Goal: Information Seeking & Learning: Learn about a topic

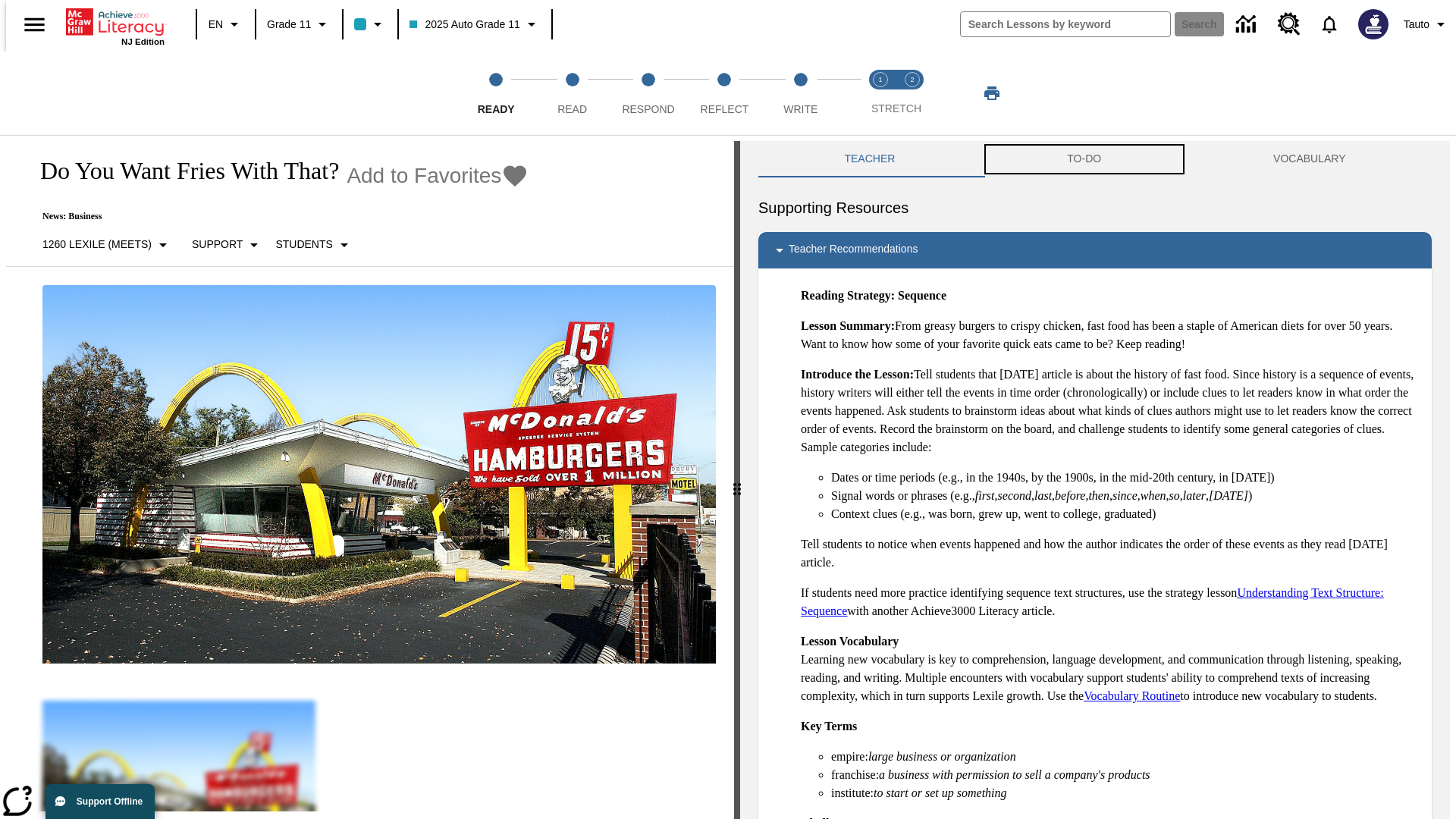
click at [1084, 160] on button "TO-DO" at bounding box center [1085, 160] width 207 height 36
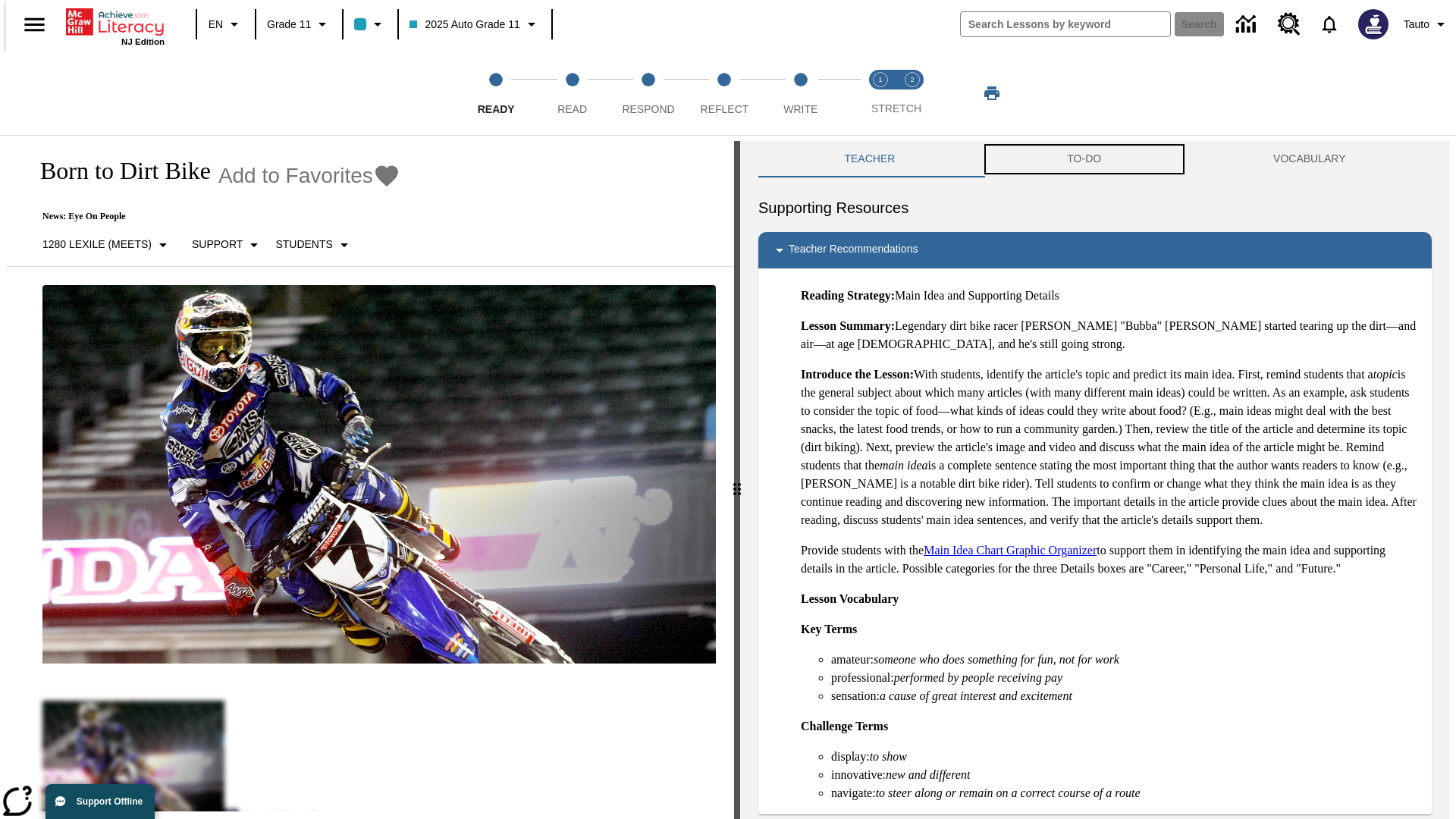
click at [1084, 160] on button "TO-DO" at bounding box center [1085, 160] width 207 height 36
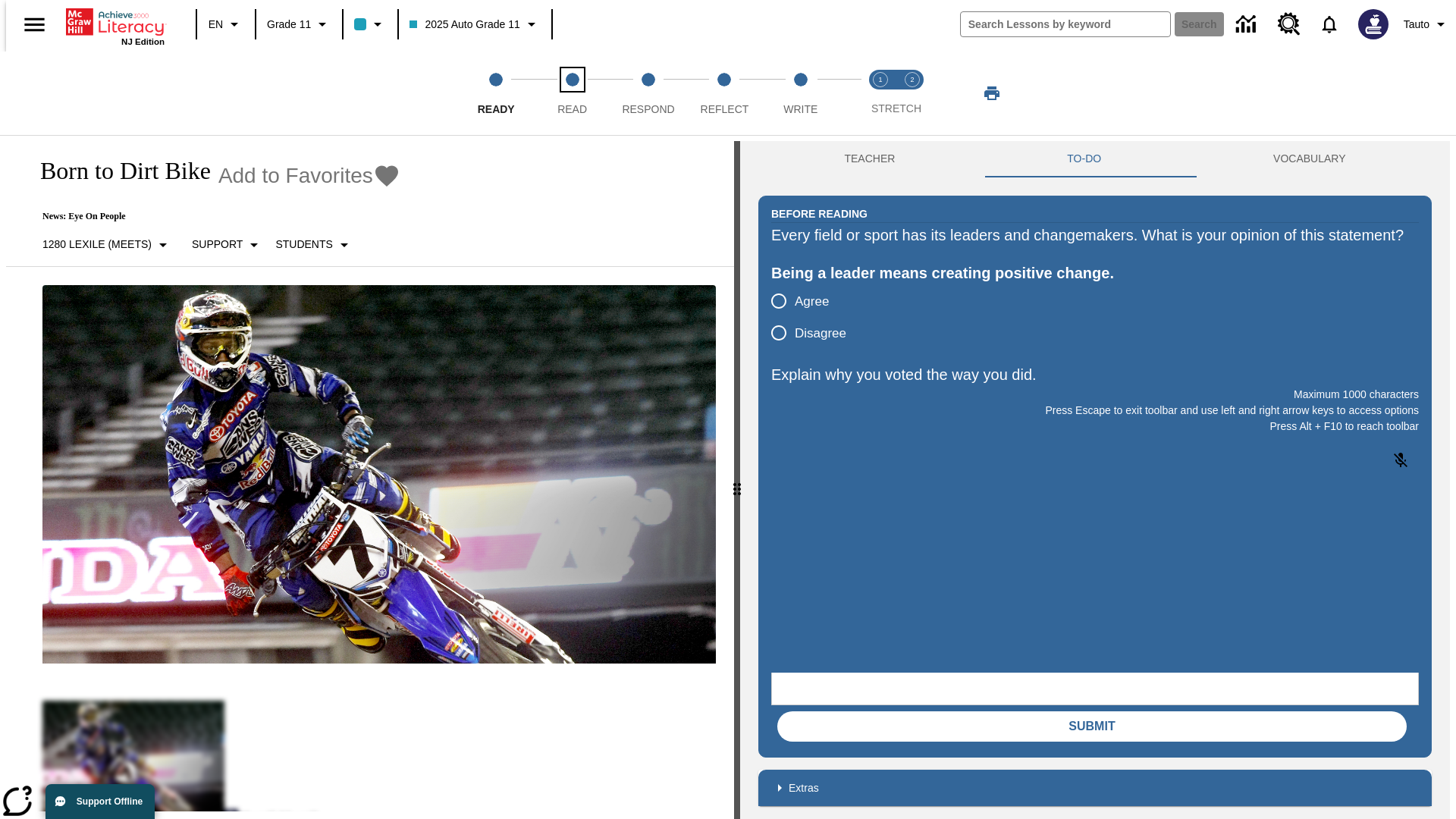
click at [572, 93] on span "Read" at bounding box center [572, 103] width 30 height 27
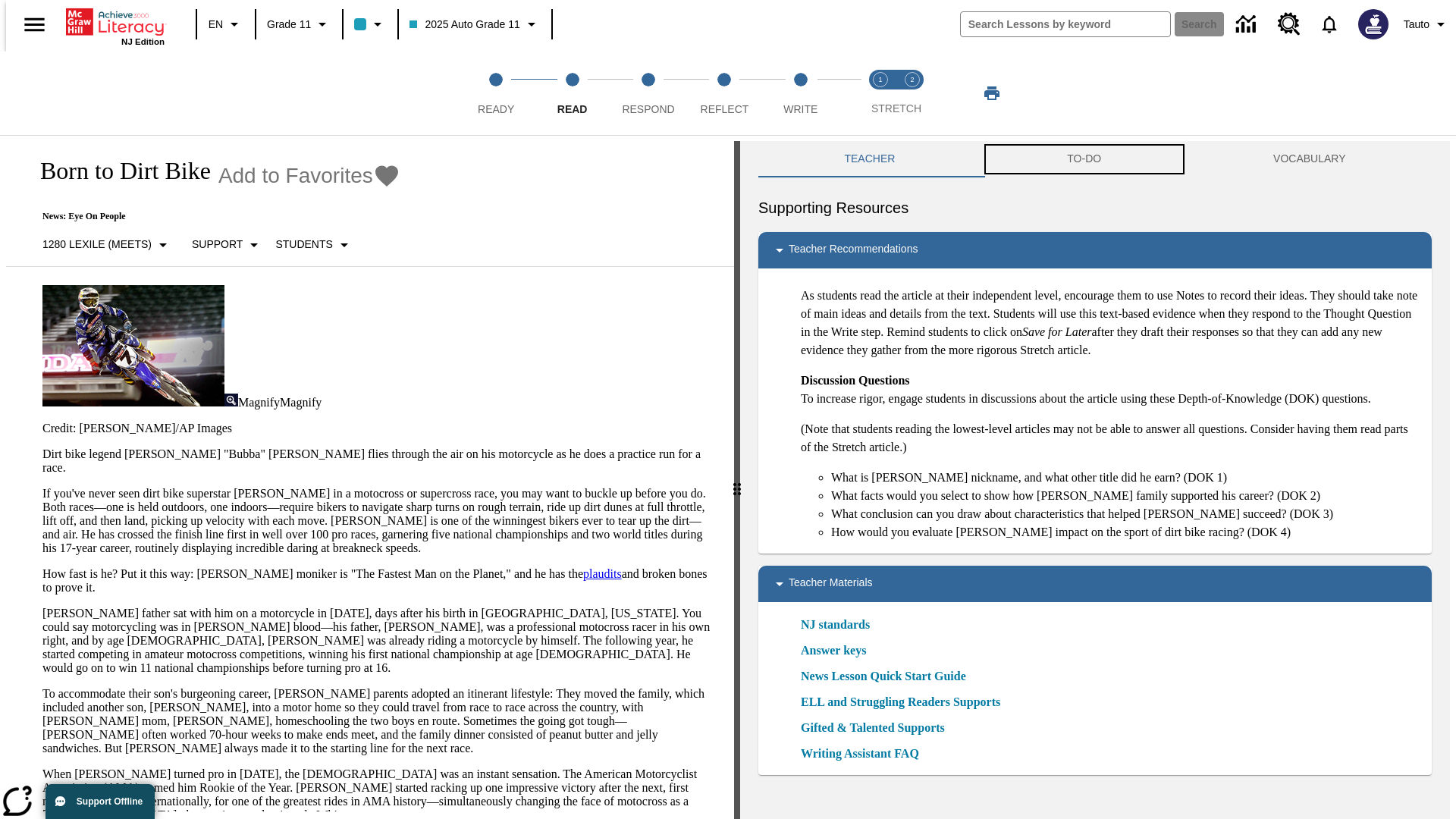
scroll to position [1, 0]
click at [1084, 160] on button "TO-DO" at bounding box center [1085, 159] width 207 height 36
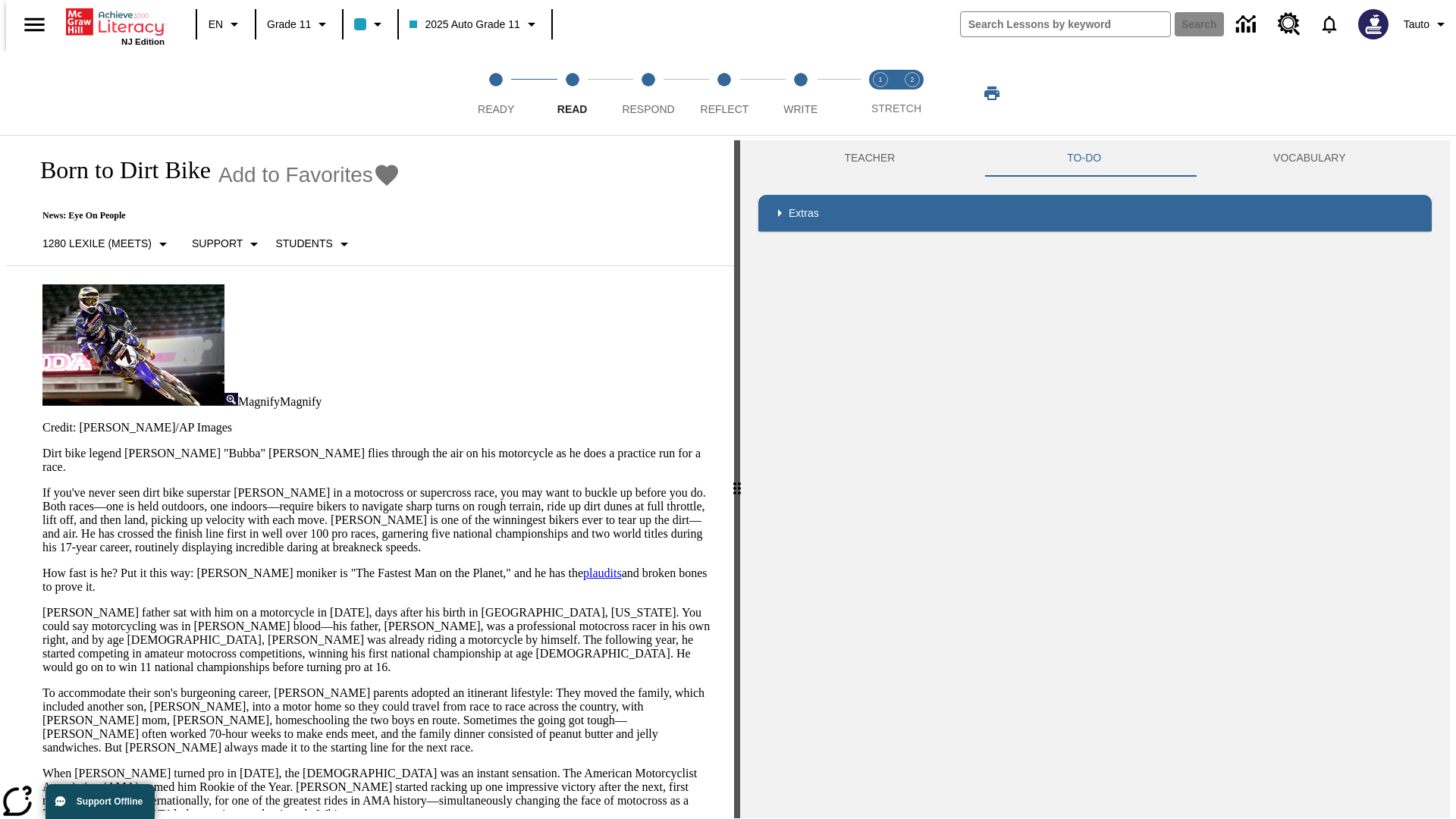
click at [43, 486] on p "If you've never seen dirt bike superstar [PERSON_NAME] in a motocross or superc…" at bounding box center [379, 520] width 673 height 68
